Goal: Transaction & Acquisition: Purchase product/service

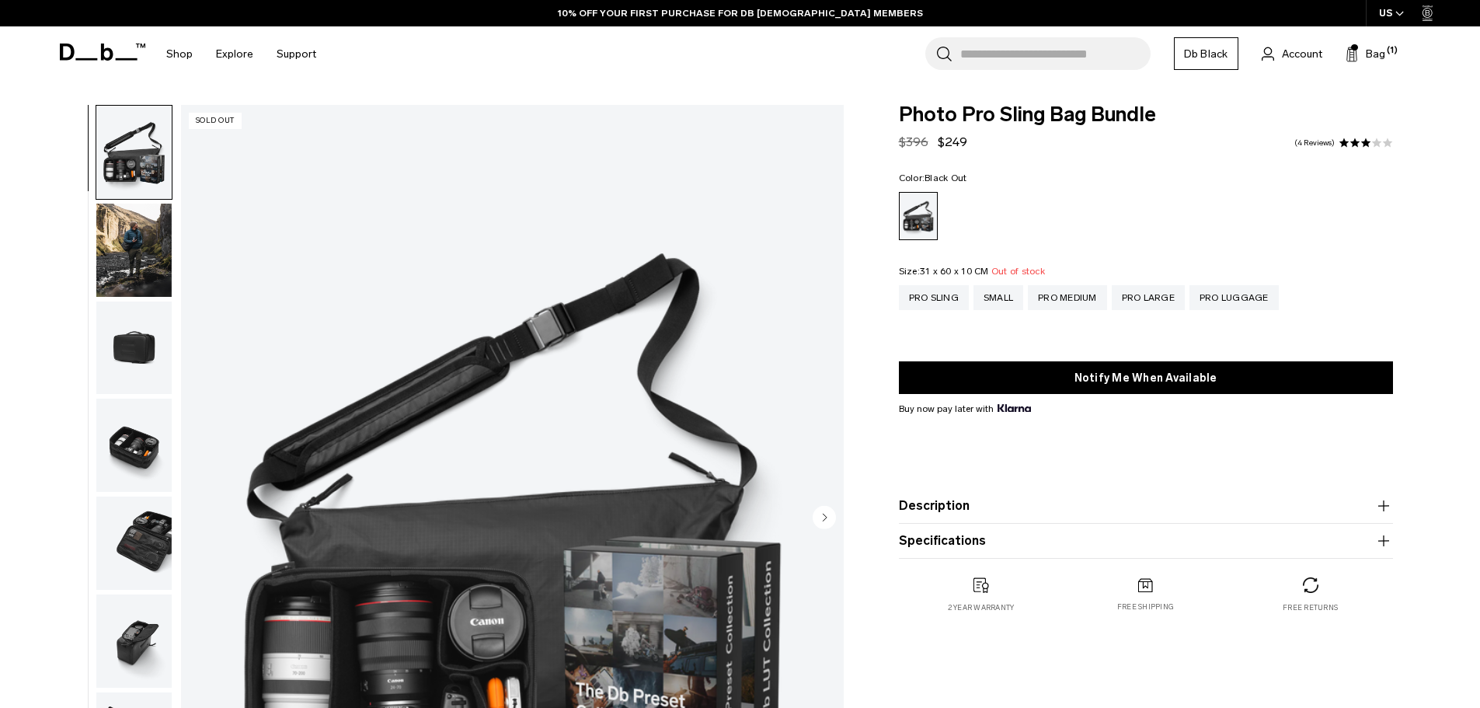
click at [1040, 152] on form "Photo Pro Sling Bag Bundle Regular price $396 $249 3.0 star rating 4 Reviews Co…" at bounding box center [1146, 332] width 494 height 454
click at [1004, 303] on div "Small" at bounding box center [999, 297] width 50 height 25
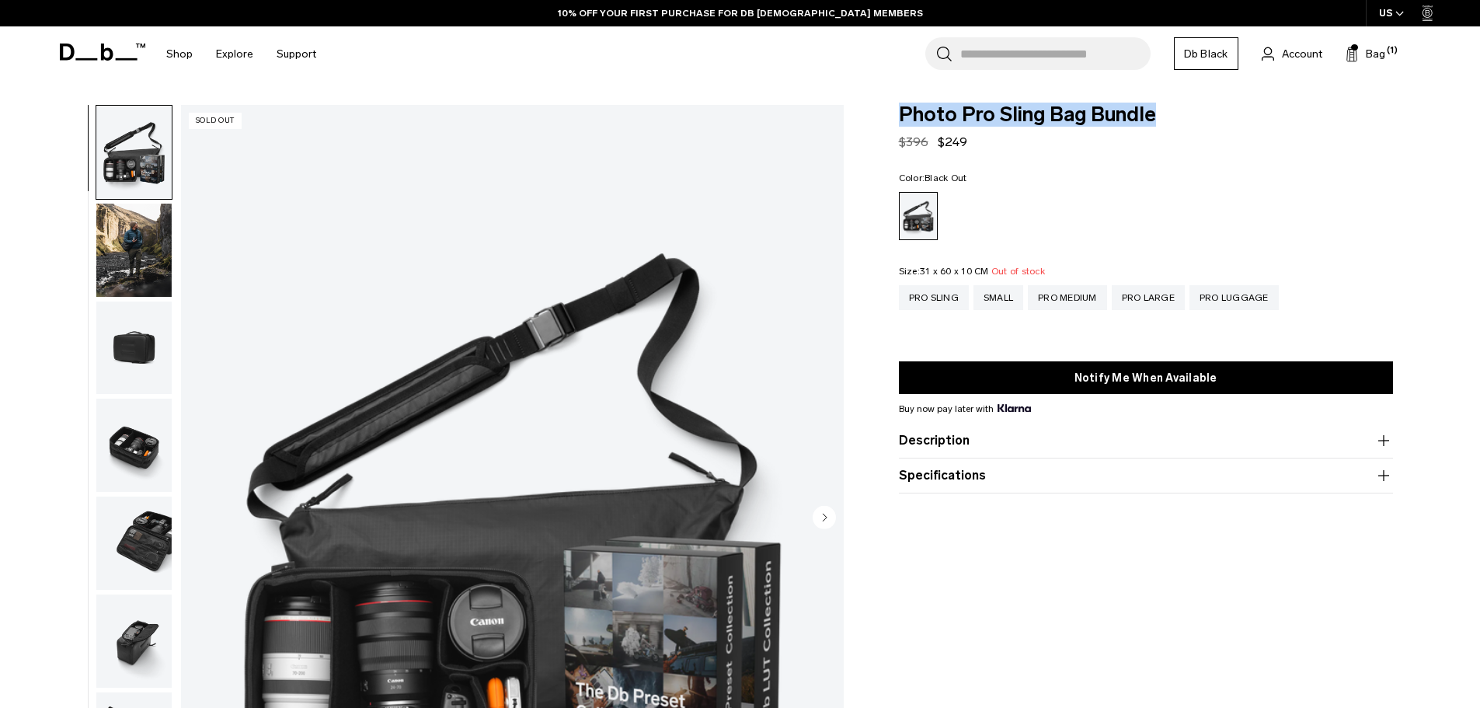
drag, startPoint x: 1178, startPoint y: 111, endPoint x: 877, endPoint y: 103, distance: 300.8
click at [877, 103] on body "Skip to content BUY NOW, PAY LATER WITH [PERSON_NAME] 10% OFF YOUR FIRST PURCHA…" at bounding box center [740, 354] width 1480 height 708
copy span "Photo Pro Sling Bag Bundle"
